Goal: Transaction & Acquisition: Purchase product/service

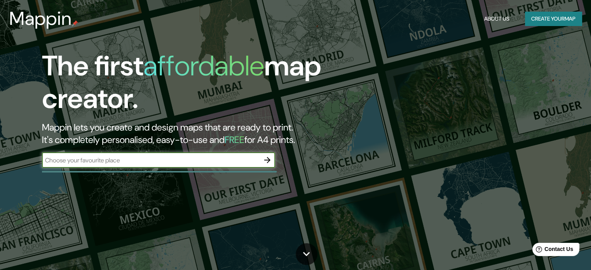
paste input "[DEMOGRAPHIC_DATA] [STREET_ADDRESS][PERSON_NAME] Sánchez, S.L.P."
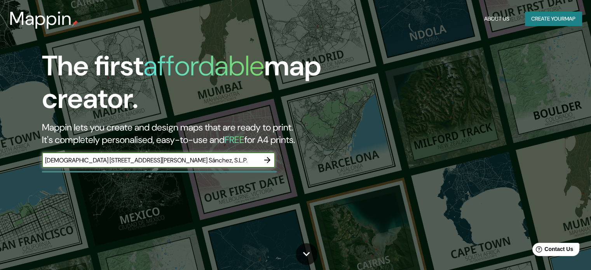
scroll to position [0, 24]
type input "[DEMOGRAPHIC_DATA] [STREET_ADDRESS][PERSON_NAME] Sánchez, S.L.P."
click at [269, 162] on icon "button" at bounding box center [266, 159] width 9 height 9
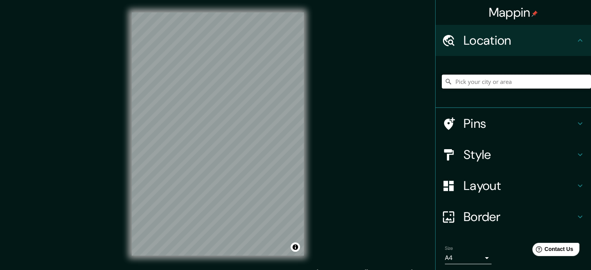
click at [480, 79] on input "Pick your city or area" at bounding box center [516, 82] width 149 height 14
type input "[GEOGRAPHIC_DATA][PERSON_NAME], [GEOGRAPHIC_DATA][PERSON_NAME], [GEOGRAPHIC_DAT…"
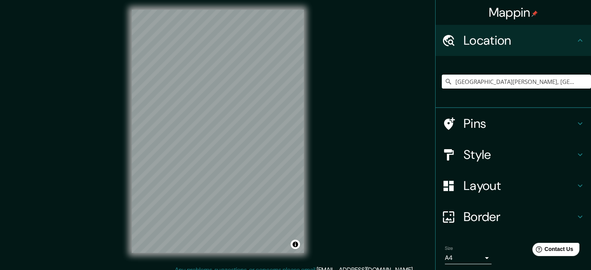
scroll to position [10, 0]
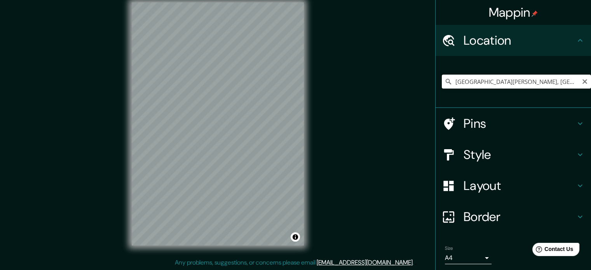
click at [506, 83] on input "[GEOGRAPHIC_DATA][PERSON_NAME], [GEOGRAPHIC_DATA][PERSON_NAME], [GEOGRAPHIC_DAT…" at bounding box center [516, 82] width 149 height 14
click at [581, 80] on icon "Clear" at bounding box center [584, 81] width 6 height 6
paste input "[DEMOGRAPHIC_DATA] [STREET_ADDRESS][PERSON_NAME] Sánchez, S.L.P."
type input "[STREET_ADDRESS][DEMOGRAPHIC_DATA][PERSON_NAME][PERSON_NAME][PERSON_NAME]"
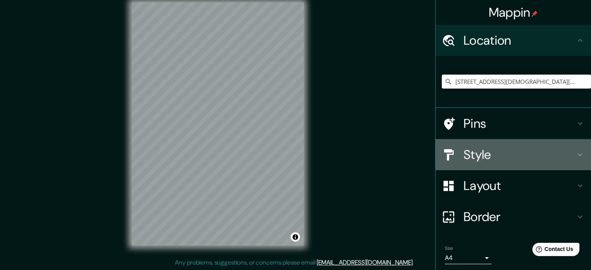
click at [483, 149] on h4 "Style" at bounding box center [519, 155] width 112 height 16
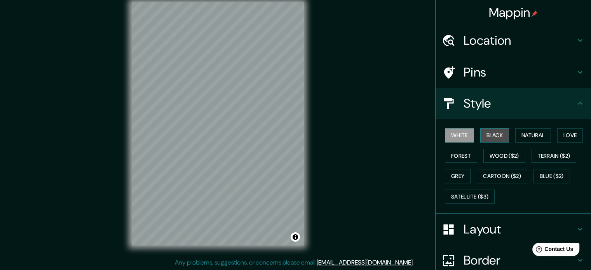
click at [496, 136] on button "Black" at bounding box center [494, 135] width 29 height 14
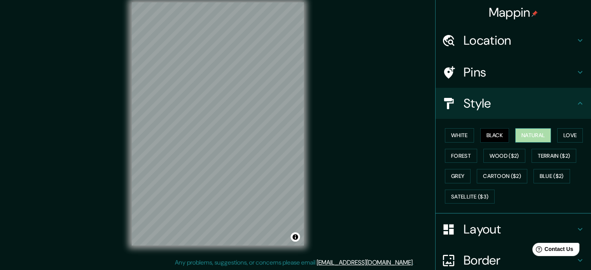
click at [521, 133] on button "Natural" at bounding box center [533, 135] width 36 height 14
click at [568, 130] on button "Love" at bounding box center [570, 135] width 26 height 14
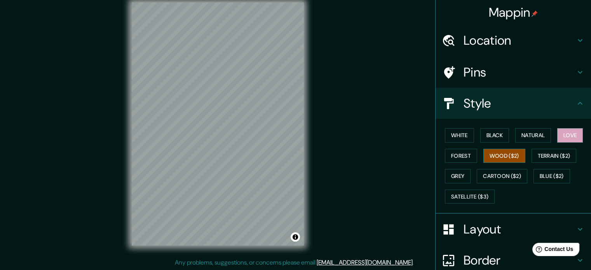
click at [509, 153] on button "Wood ($2)" at bounding box center [504, 156] width 42 height 14
click at [466, 154] on button "Forest" at bounding box center [461, 156] width 32 height 14
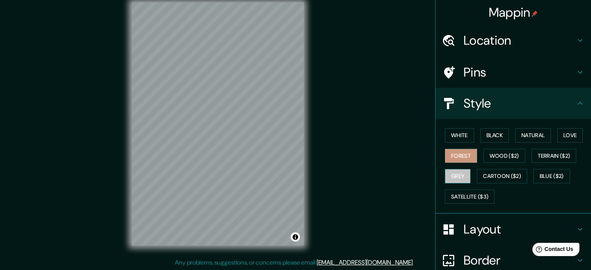
click at [456, 175] on button "Grey" at bounding box center [458, 176] width 26 height 14
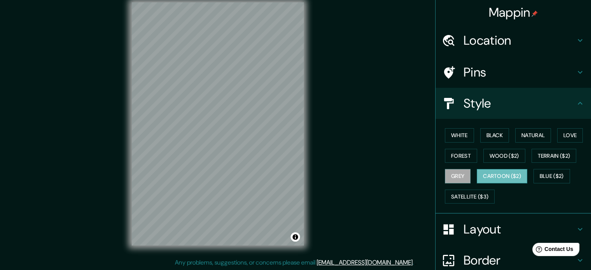
click at [510, 174] on button "Cartoon ($2)" at bounding box center [501, 176] width 50 height 14
click at [545, 174] on button "Blue ($2)" at bounding box center [551, 176] width 37 height 14
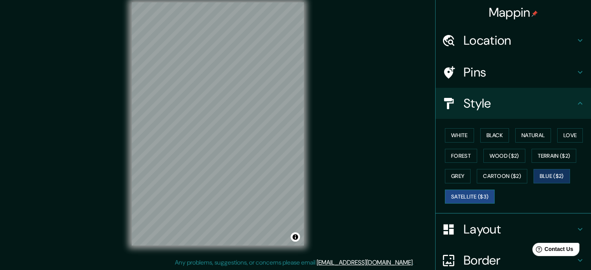
click at [468, 195] on button "Satellite ($3)" at bounding box center [470, 196] width 50 height 14
click at [544, 153] on button "Terrain ($2)" at bounding box center [553, 156] width 45 height 14
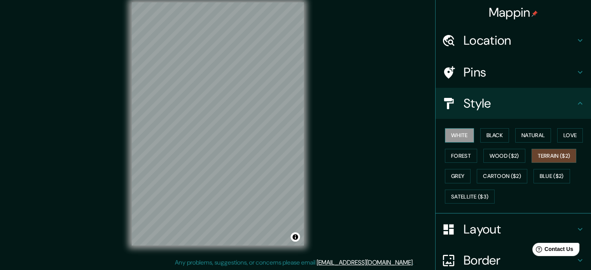
click at [445, 135] on button "White" at bounding box center [459, 135] width 29 height 14
